Goal: Check status: Check status

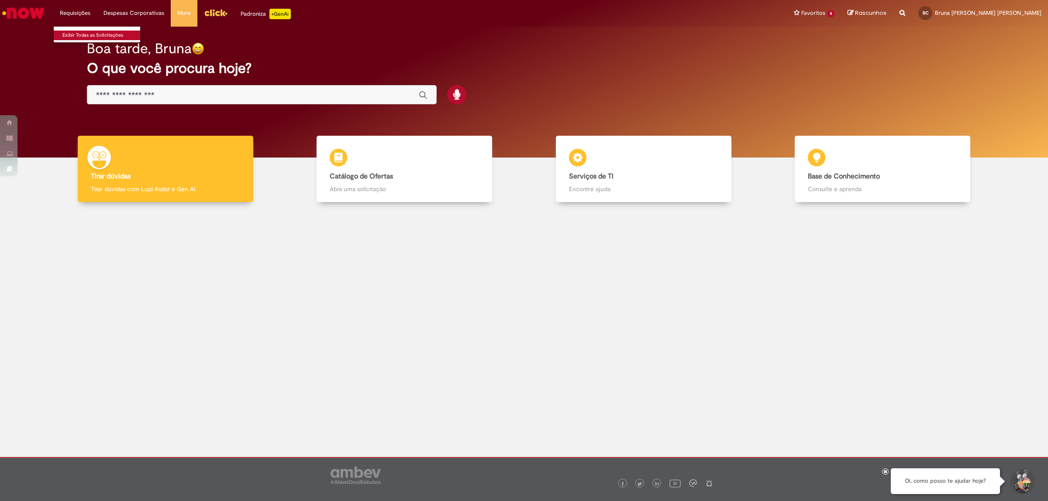
click at [76, 32] on link "Exibir Todas as Solicitações" at bounding box center [102, 36] width 96 height 10
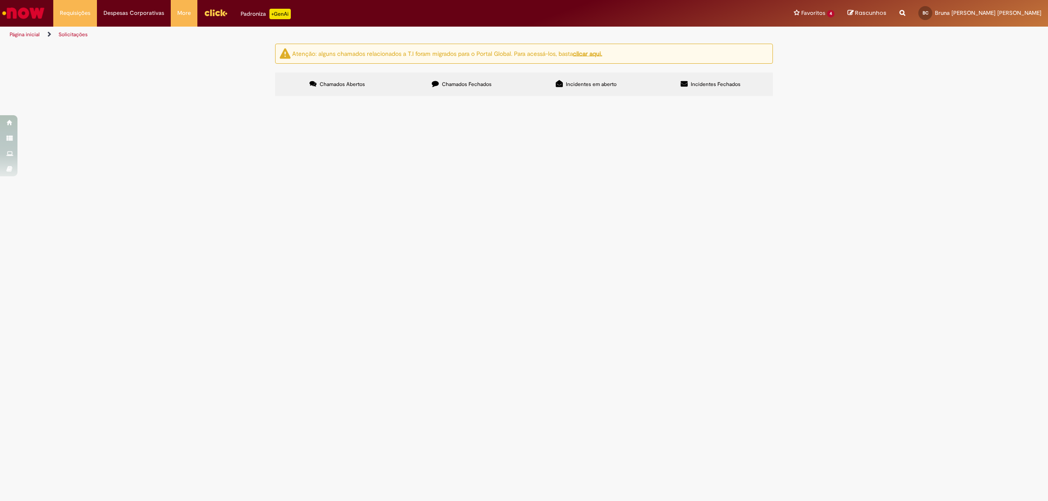
click at [468, 83] on span "Chamados Fechados" at bounding box center [467, 84] width 50 height 7
click at [0, 0] on link at bounding box center [0, 0] width 0 height 0
click at [0, 0] on span "PERFIL PARA TWISTER DO TRANSPORTE PZ-EPC" at bounding box center [0, 0] width 0 height 0
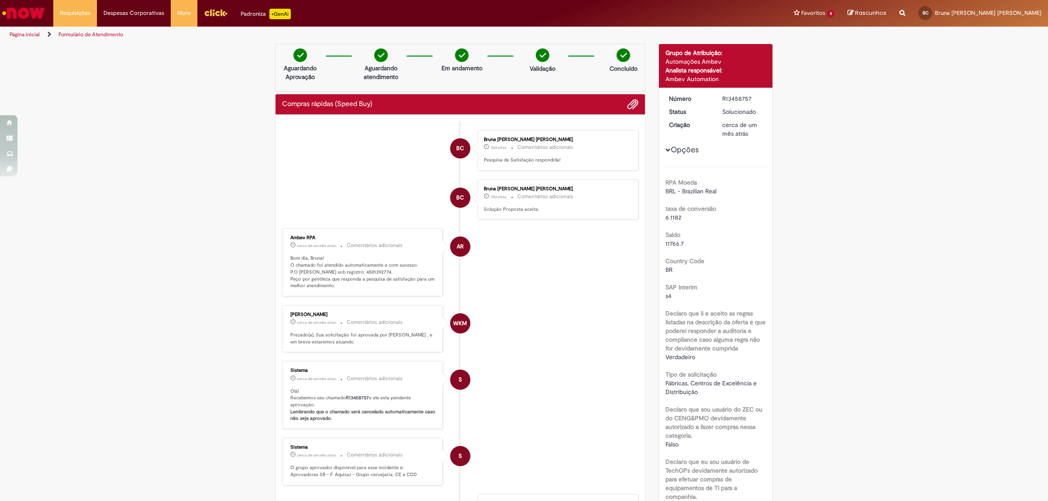
click at [347, 269] on p "Bom dia, Bruna! O chamado foi atendido automaticamente e com sucesso. P.O gerad…" at bounding box center [362, 272] width 145 height 34
copy p "4501392774"
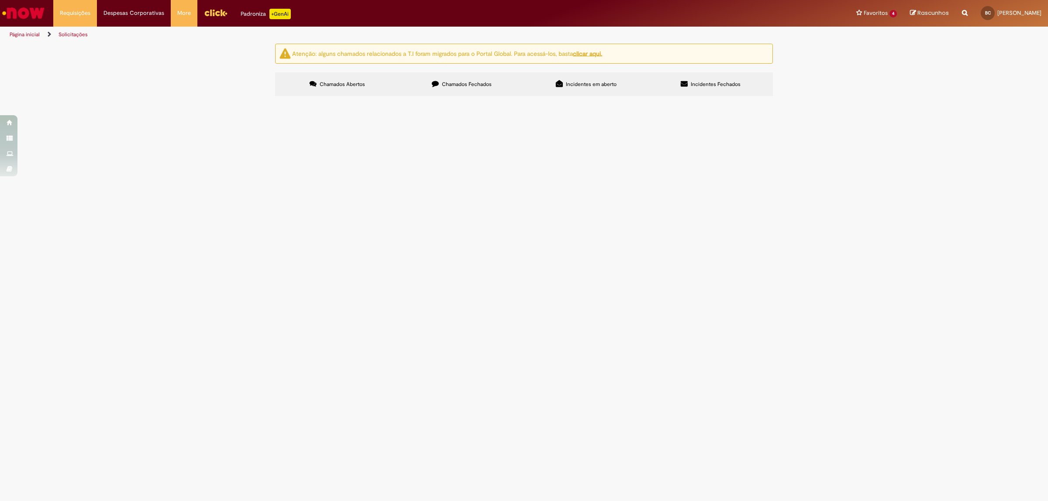
click at [437, 83] on icon at bounding box center [435, 83] width 7 height 7
click at [0, 0] on span "Substituição do sensor de lata amassada" at bounding box center [0, 0] width 0 height 0
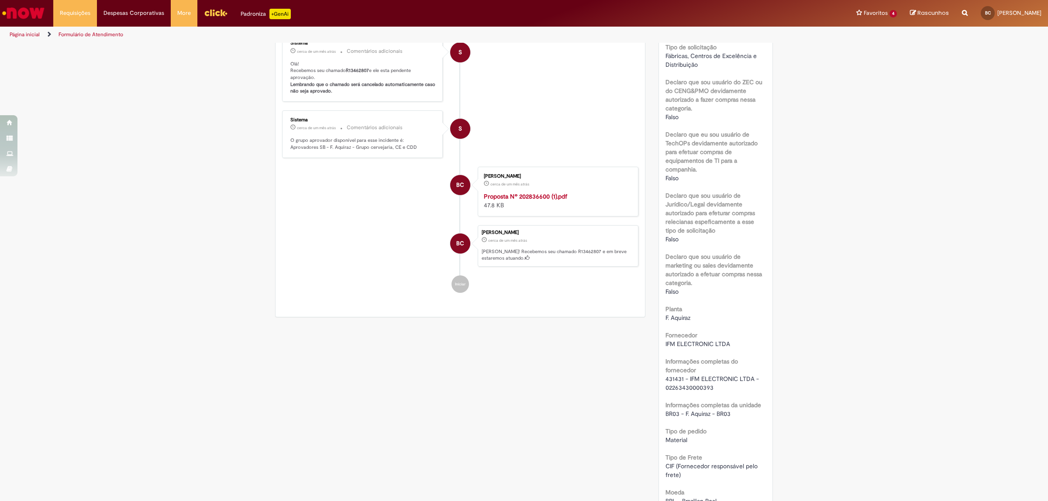
scroll to position [55, 0]
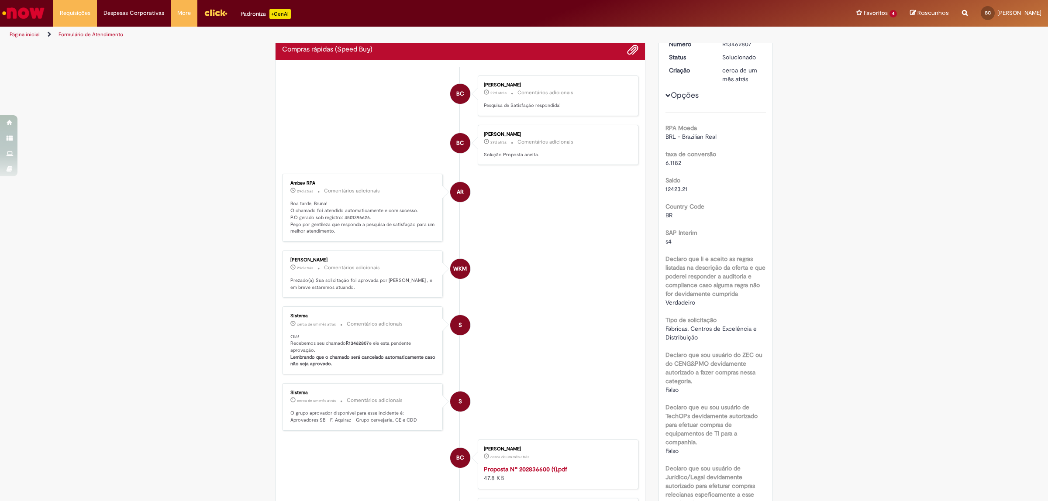
click at [344, 214] on p "Boa tarde, Bruna! O chamado foi atendido automaticamente e com sucesso. P.O ger…" at bounding box center [362, 217] width 145 height 34
copy p "4501396626"
